Goal: Information Seeking & Learning: Learn about a topic

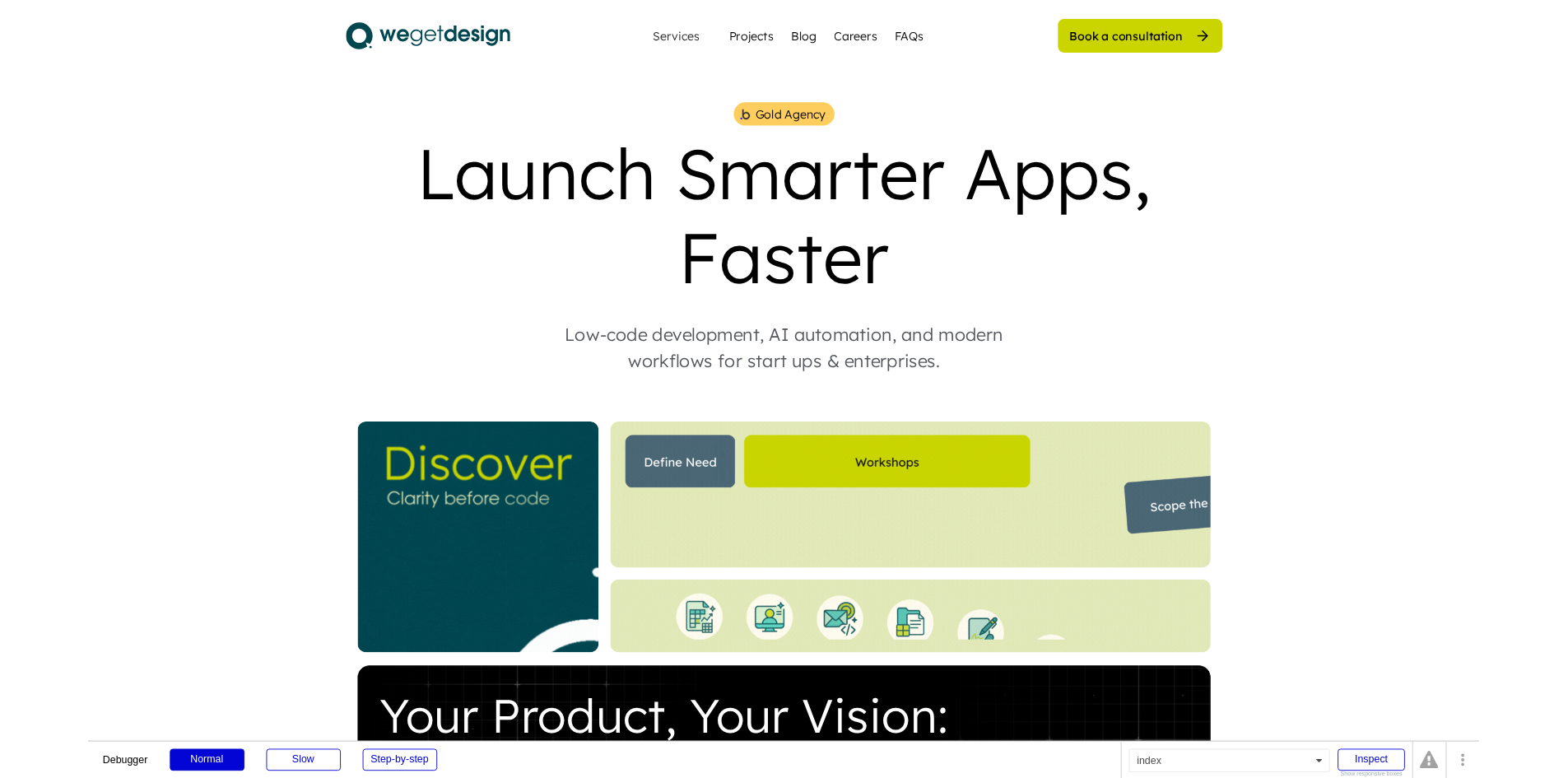
scroll to position [2880, 0]
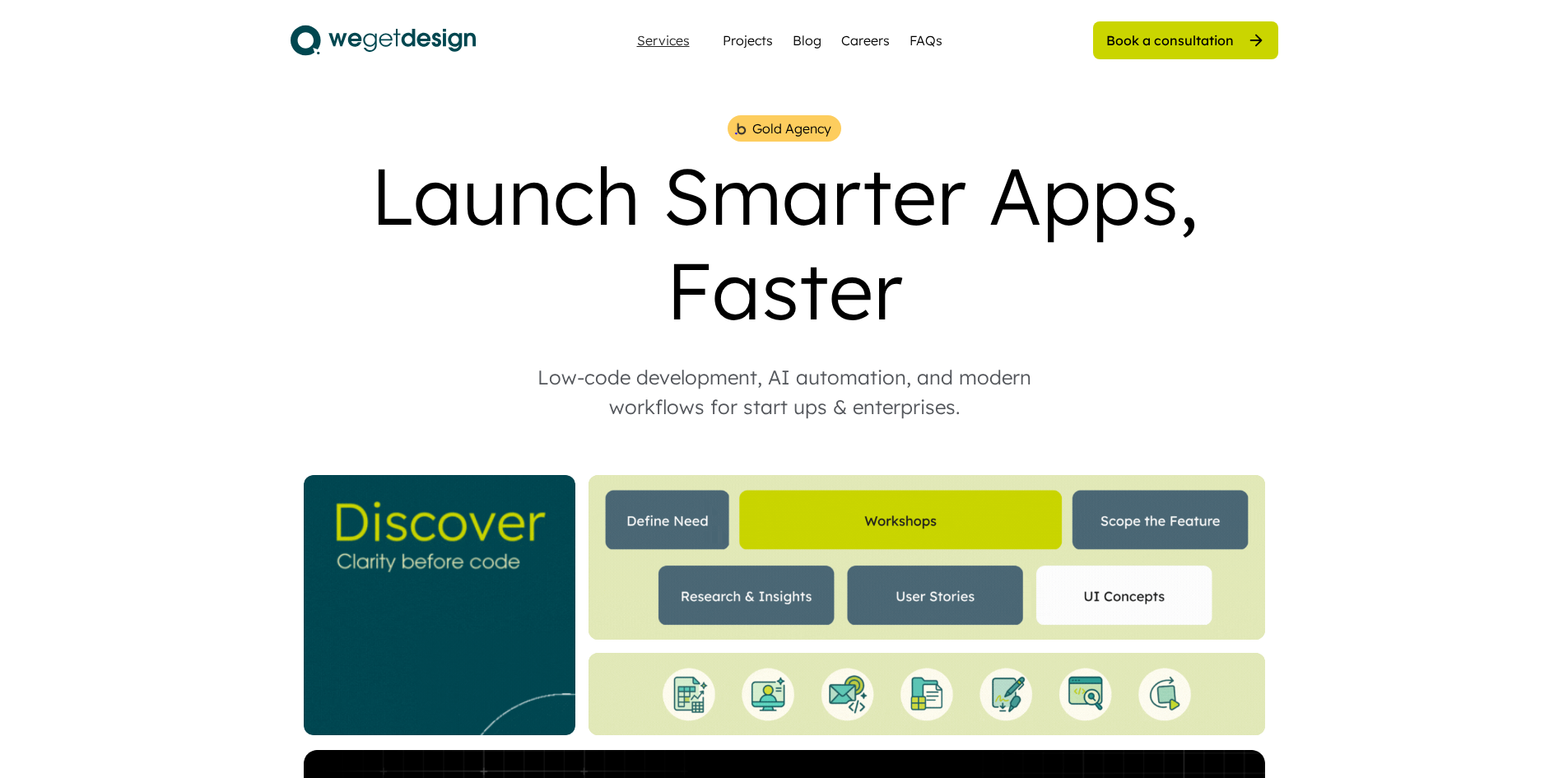
click at [667, 43] on div "Services" at bounding box center [663, 40] width 66 height 14
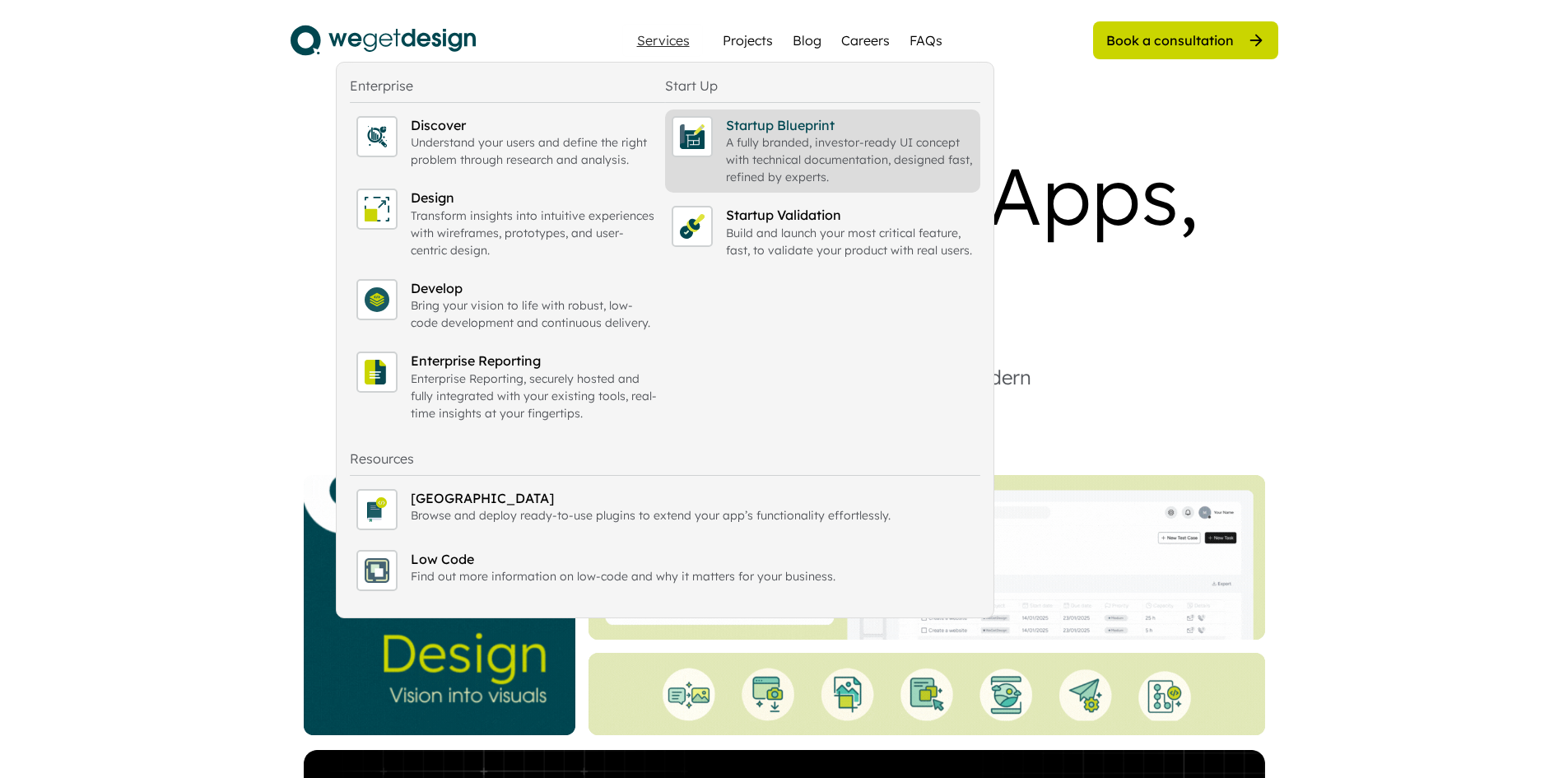
click at [756, 129] on div "Startup Blueprint" at bounding box center [849, 125] width 248 height 18
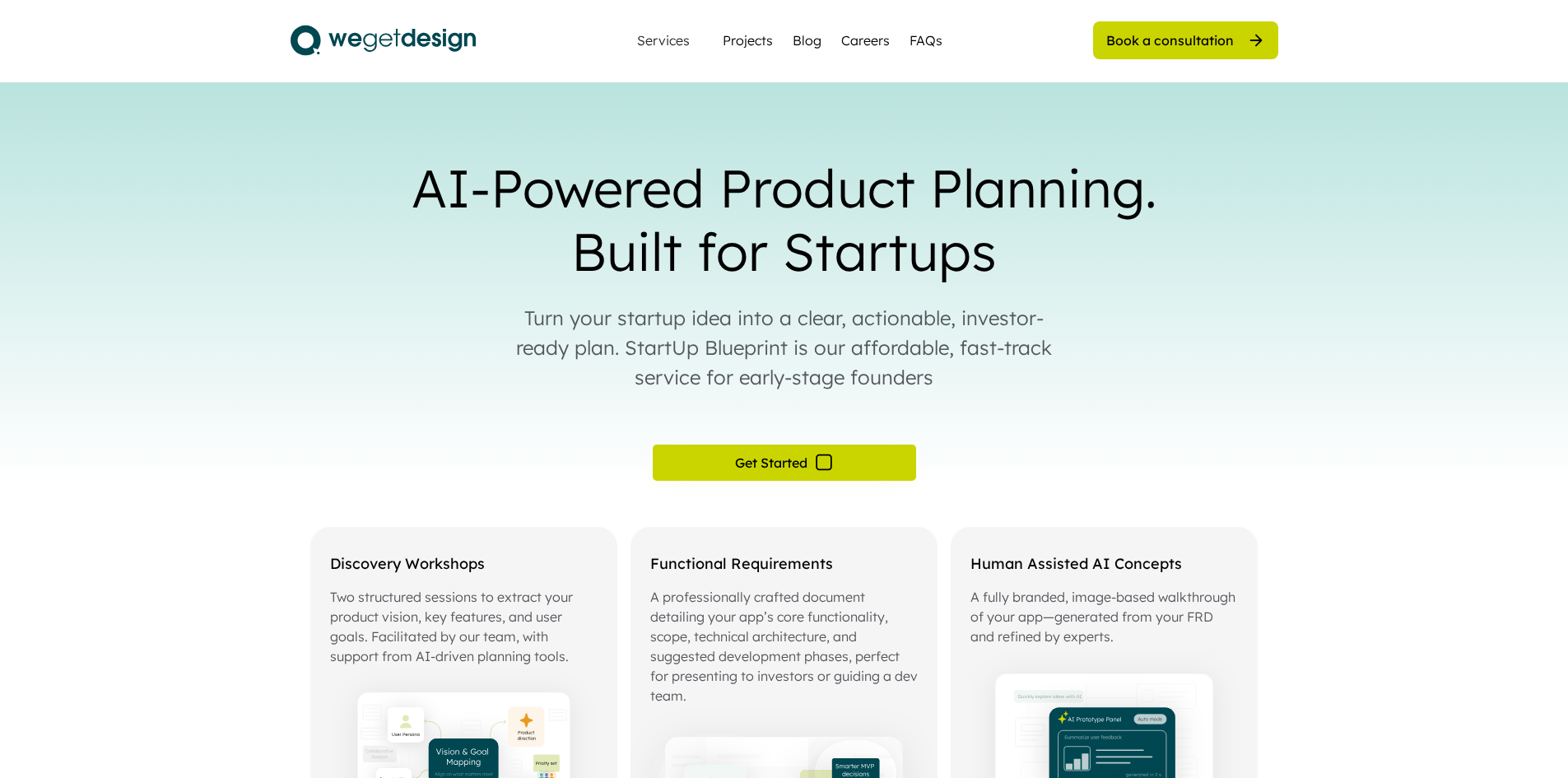
click at [674, 50] on div "Services" at bounding box center [663, 41] width 81 height 33
click at [675, 45] on div "Services" at bounding box center [663, 40] width 66 height 14
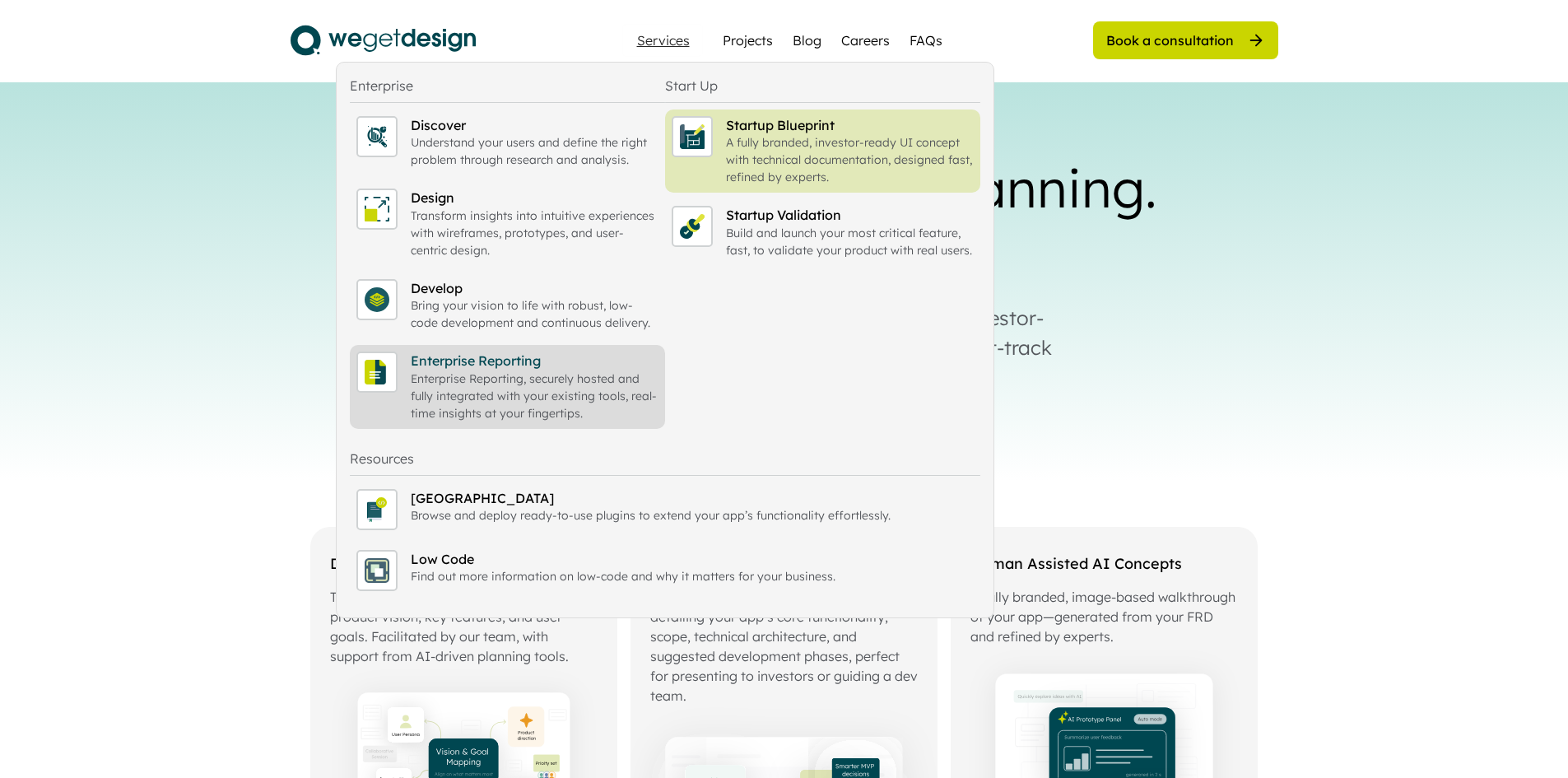
click at [478, 366] on div "Enterprise Reporting" at bounding box center [534, 360] width 248 height 18
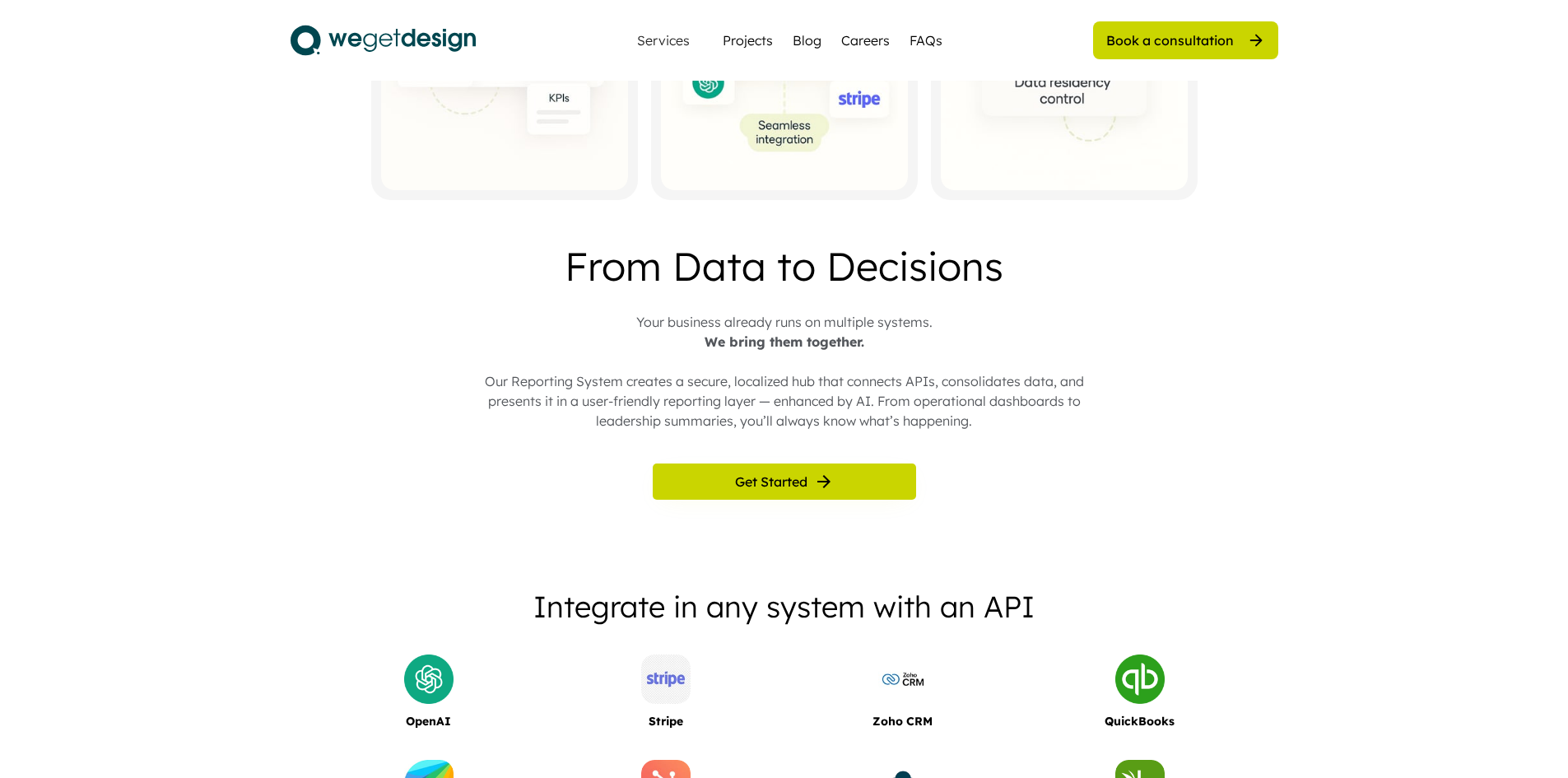
scroll to position [740, 0]
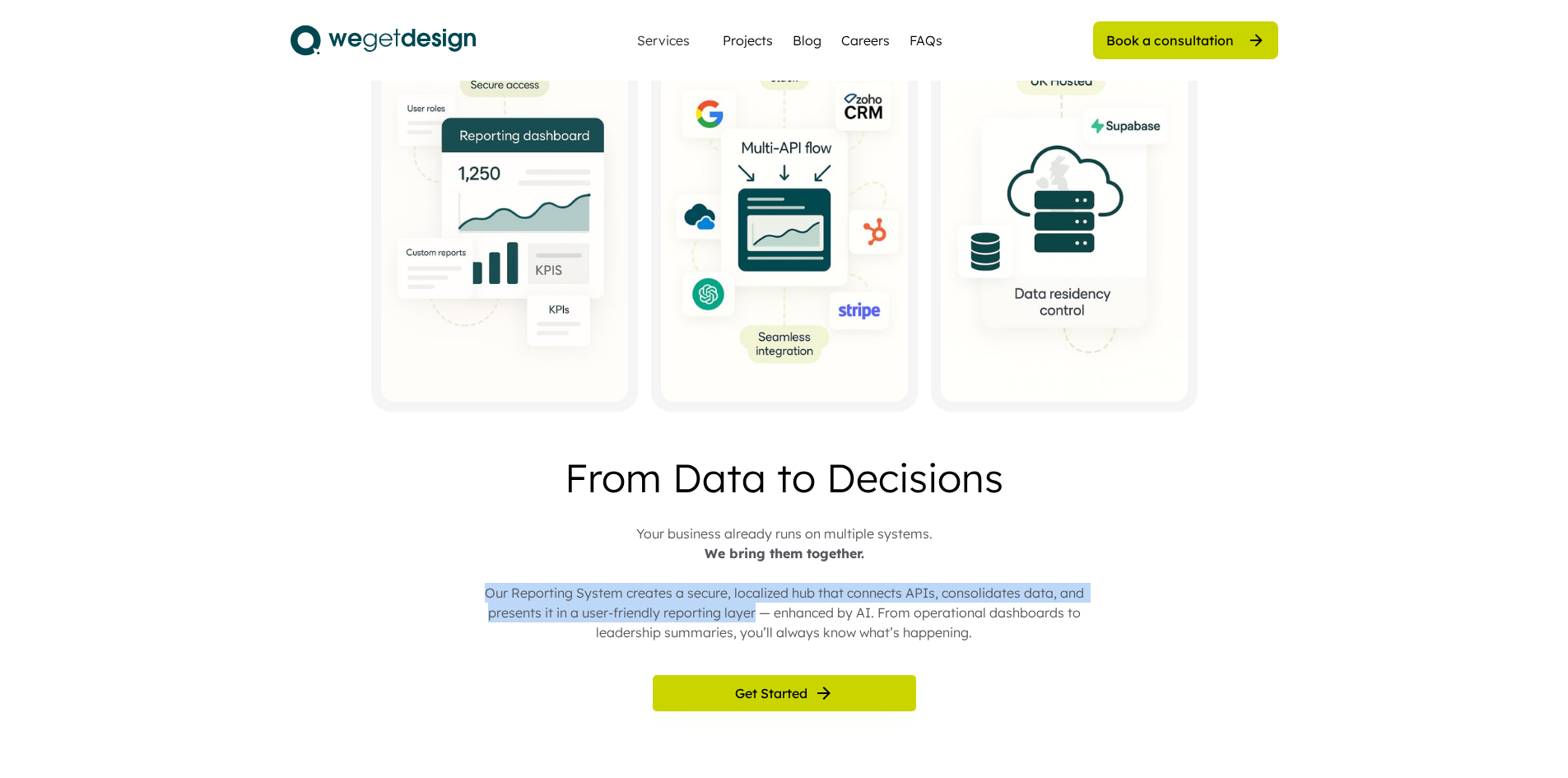
drag, startPoint x: 482, startPoint y: 612, endPoint x: 754, endPoint y: 641, distance: 273.5
click at [754, 641] on div "Your business already runs on multiple systems. We bring them together. Our Rep…" at bounding box center [784, 583] width 619 height 119
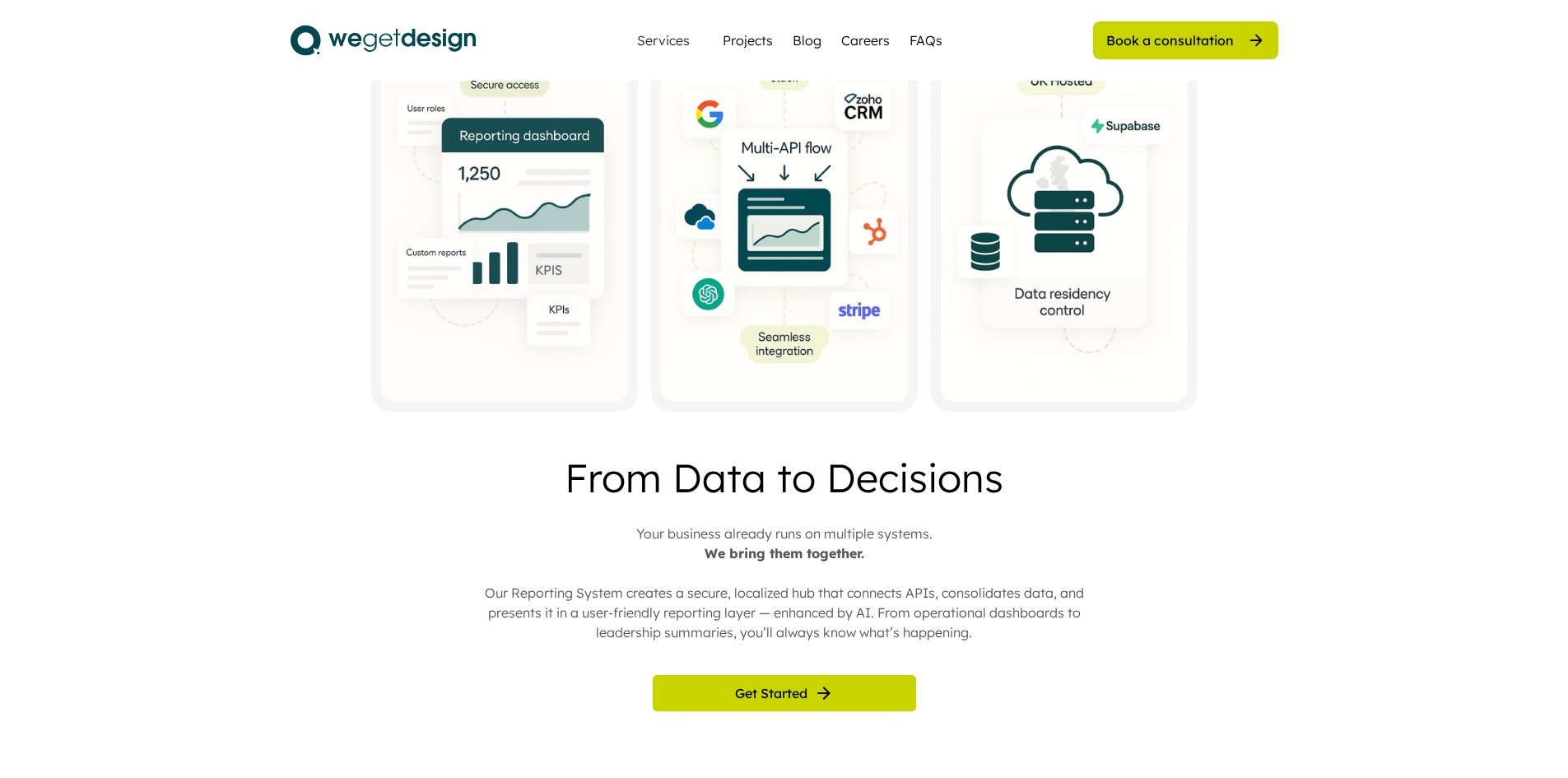
drag, startPoint x: 702, startPoint y: 624, endPoint x: 481, endPoint y: 429, distance: 294.7
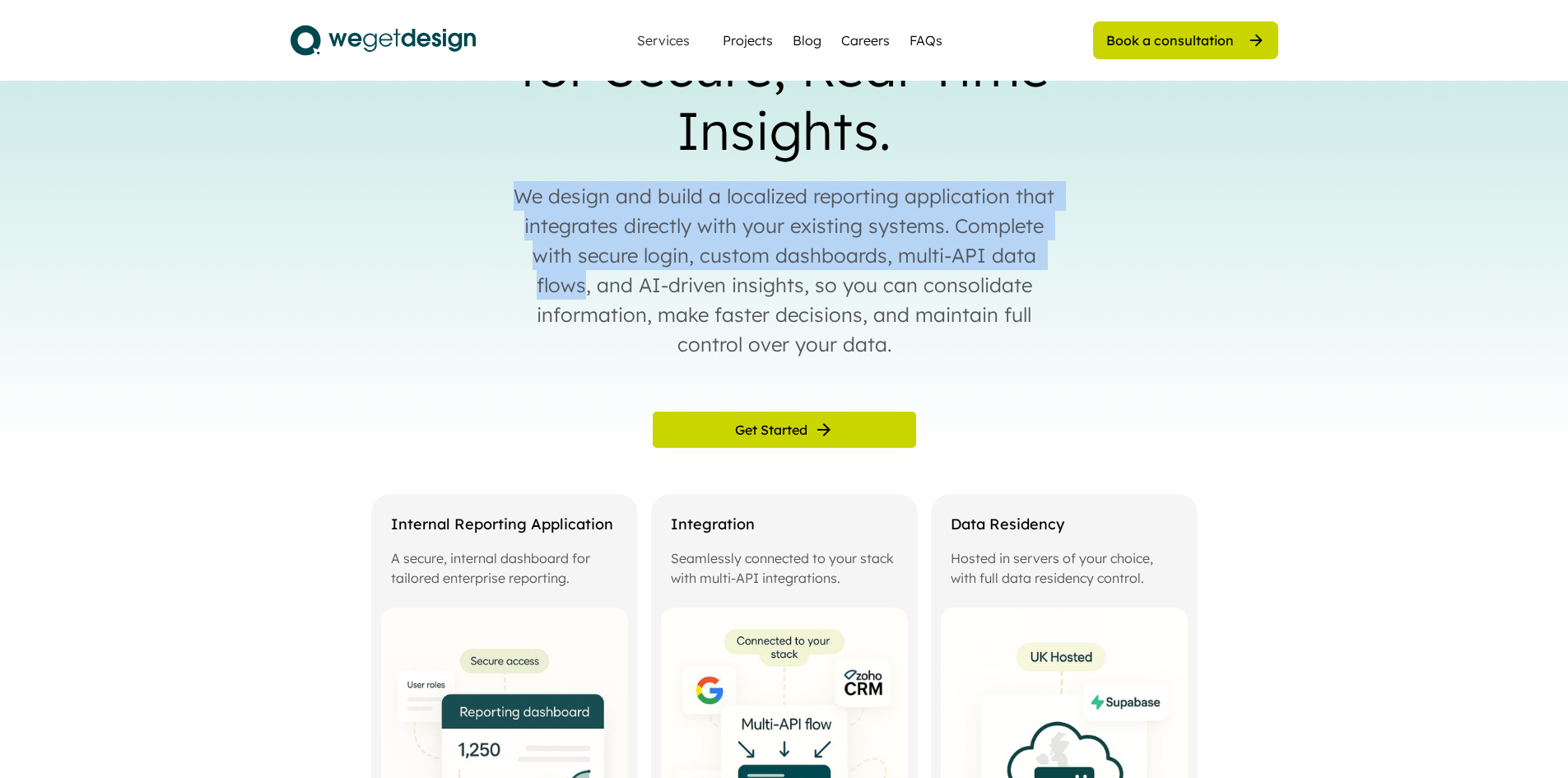
drag, startPoint x: 521, startPoint y: 187, endPoint x: 1054, endPoint y: 253, distance: 537.1
click at [1054, 253] on div "We design and build a localized reporting application that integrates directly …" at bounding box center [784, 269] width 559 height 177
drag, startPoint x: 986, startPoint y: 249, endPoint x: 823, endPoint y: 216, distance: 166.3
click at [825, 216] on div "We design and build a localized reporting application that integrates directly …" at bounding box center [784, 269] width 559 height 177
drag, startPoint x: 711, startPoint y: 195, endPoint x: 1056, endPoint y: 258, distance: 350.7
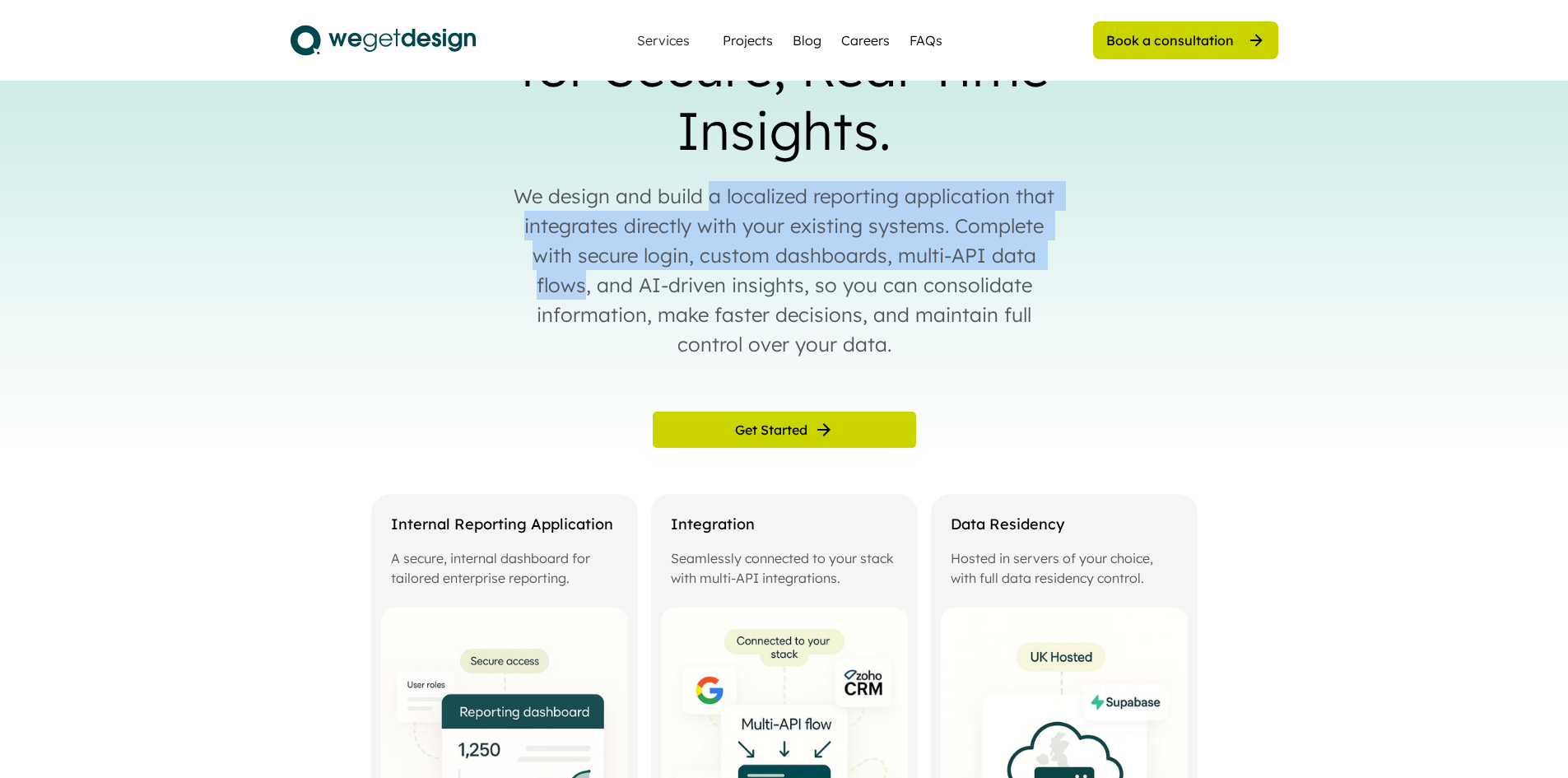
click at [1056, 258] on div "We design and build a localized reporting application that integrates directly …" at bounding box center [784, 269] width 559 height 177
copy div "a localized reporting application that integrates directly with your existing s…"
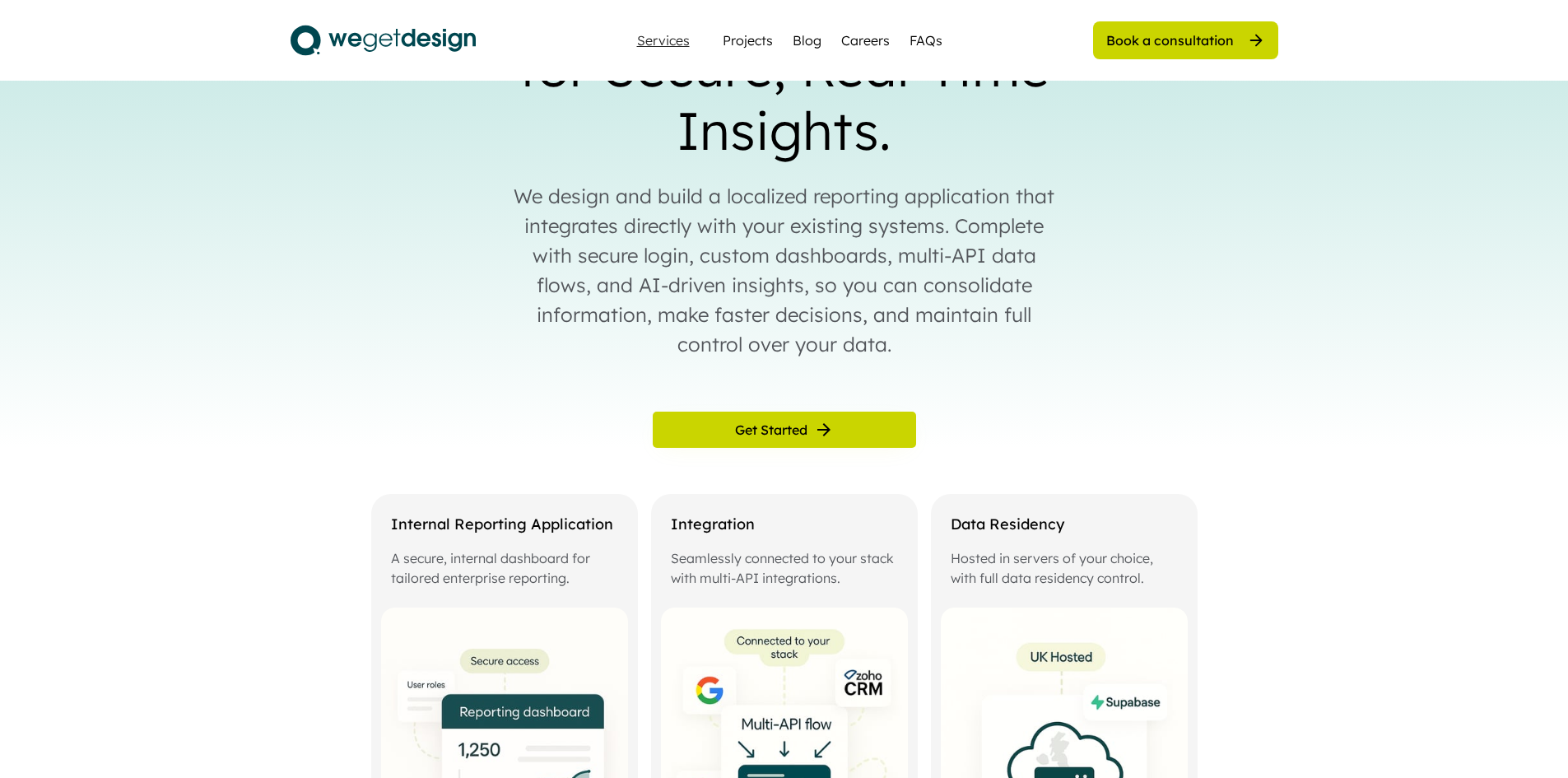
click at [687, 41] on div "Services" at bounding box center [663, 40] width 66 height 14
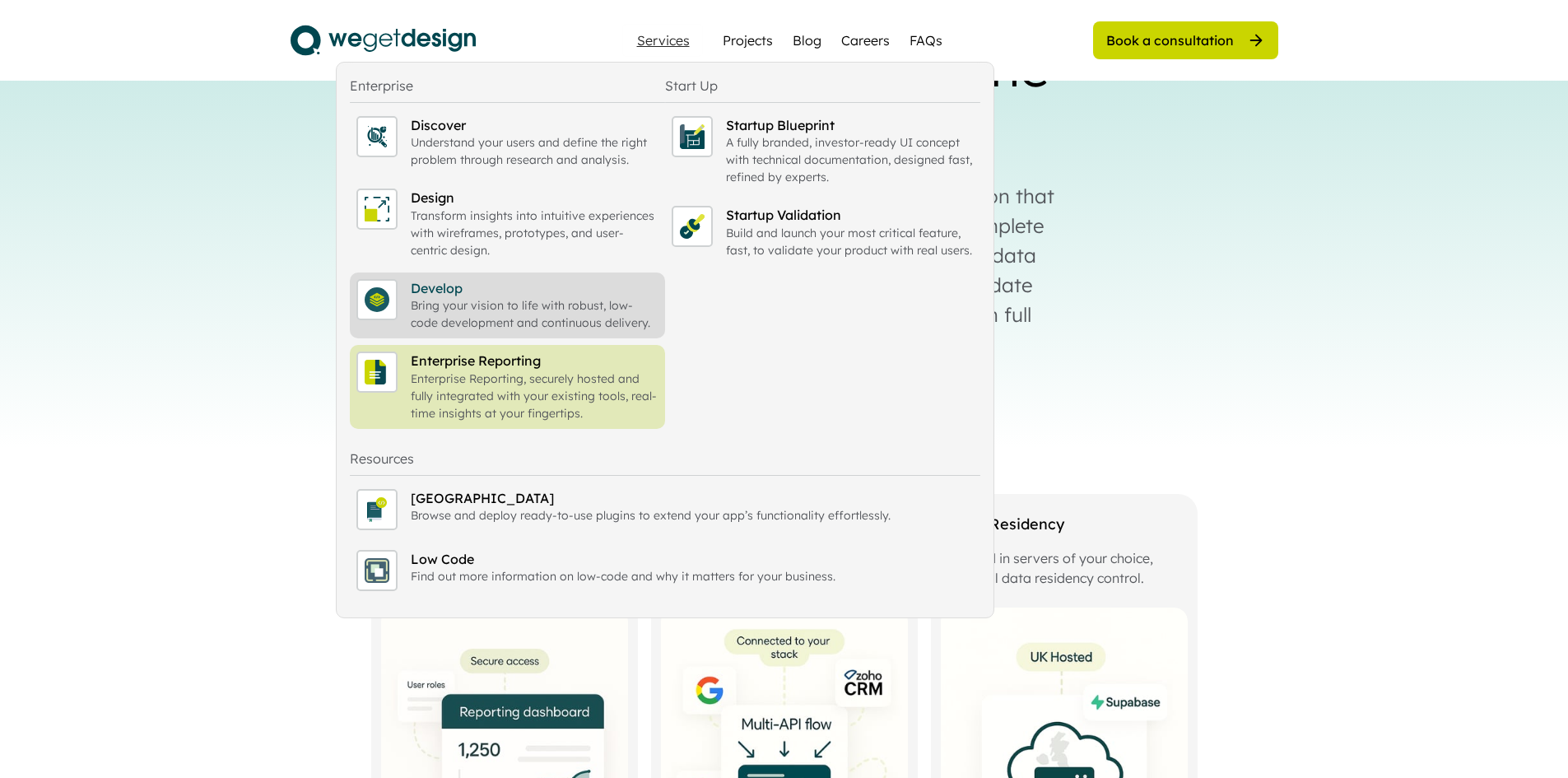
click at [617, 295] on div "Develop" at bounding box center [534, 288] width 248 height 18
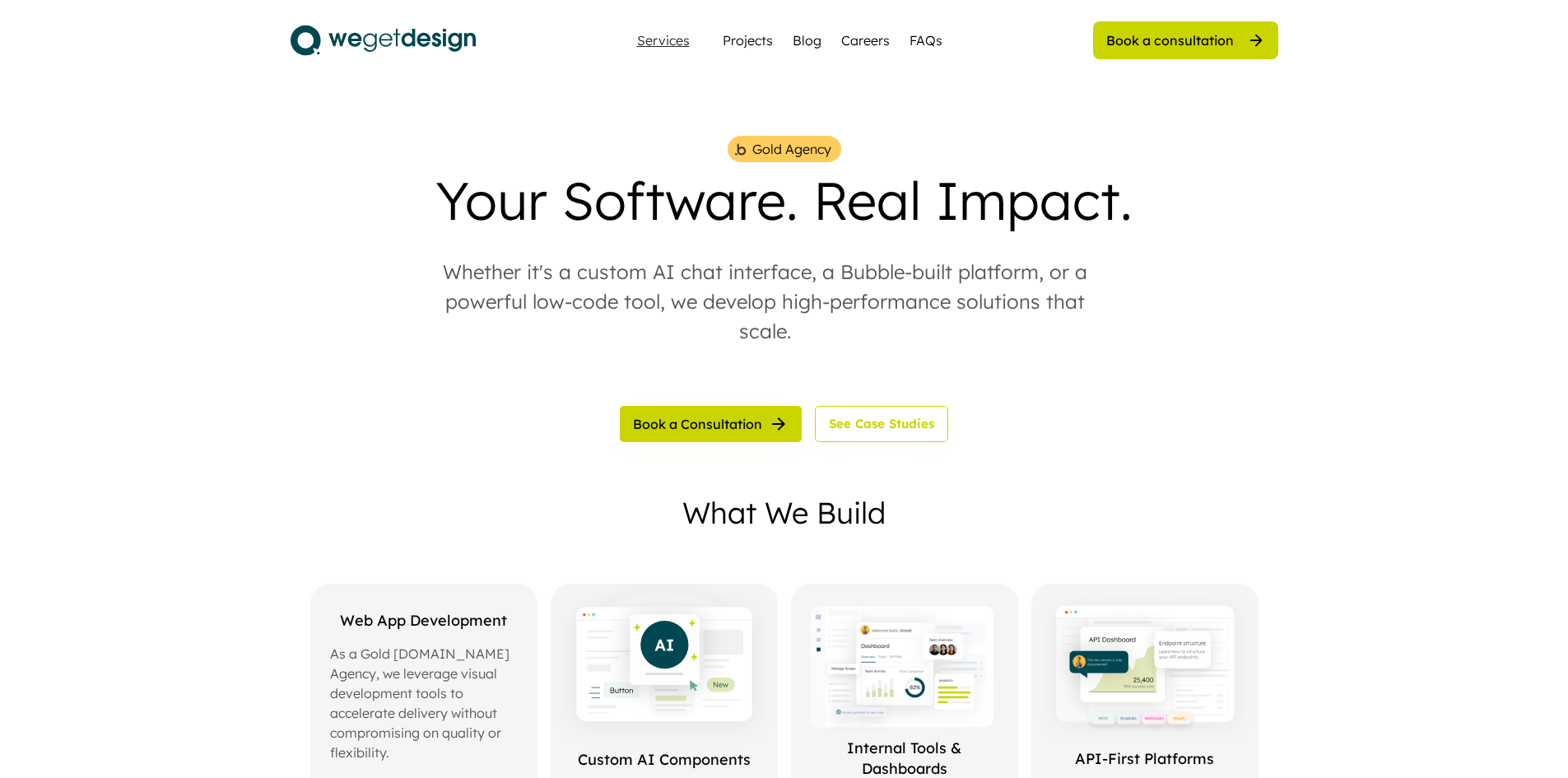
click at [654, 47] on div "Services" at bounding box center [663, 40] width 66 height 14
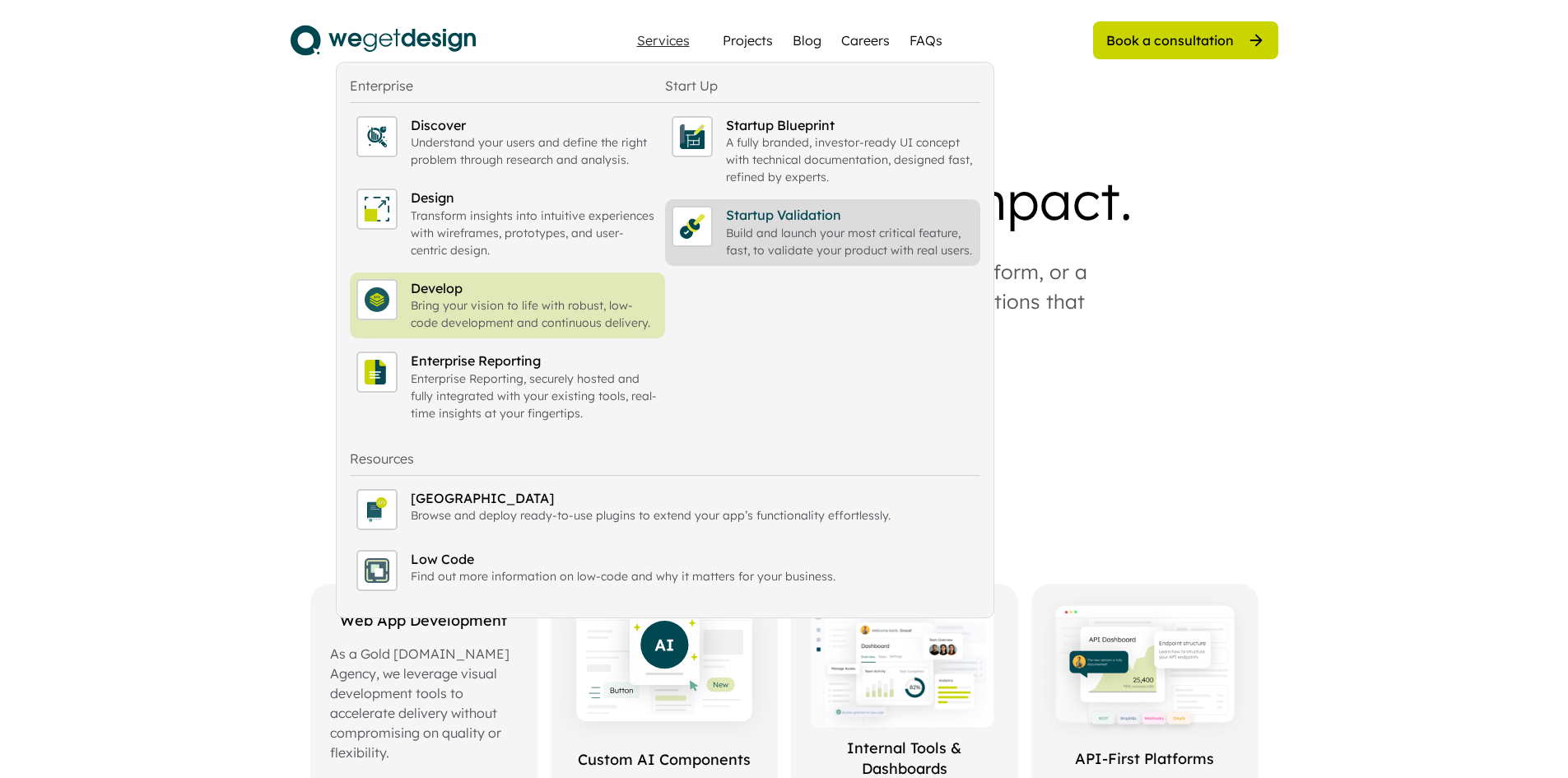
click at [788, 249] on div "Build and launch your most critical feature, fast, to validate your product wit…" at bounding box center [849, 241] width 248 height 34
